Goal: Transaction & Acquisition: Purchase product/service

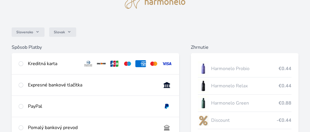
scroll to position [58, 0]
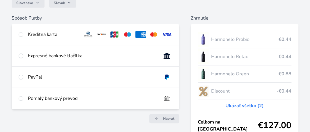
click at [165, 38] on div "Kreditná karta" at bounding box center [96, 34] width 168 height 21
radio input "true"
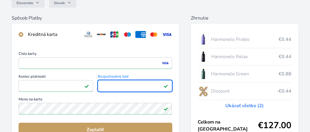
scroll to position [87, 0]
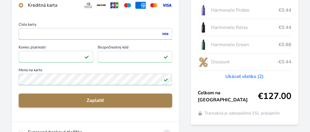
click at [93, 101] on span "Zaplatiť" at bounding box center [95, 100] width 144 height 7
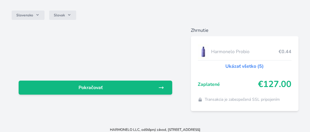
scroll to position [51, 0]
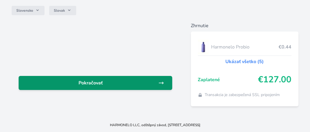
click at [154, 84] on span "Pokračovať" at bounding box center [90, 82] width 135 height 7
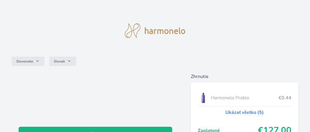
scroll to position [51, 0]
